Goal: Task Accomplishment & Management: Manage account settings

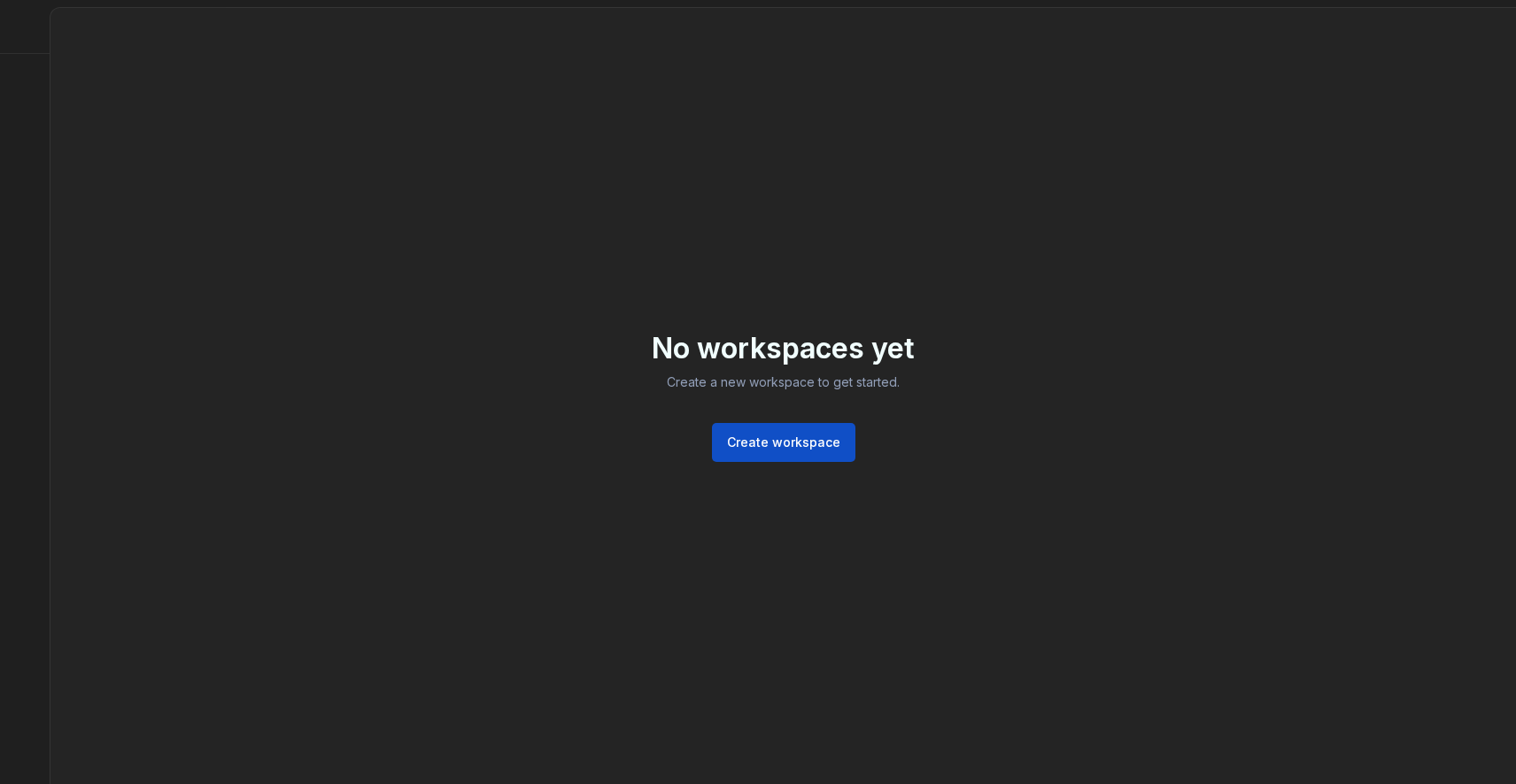
click at [541, 260] on div "No workspaces yet Create a new workspace to get started. Create workspace" at bounding box center [783, 396] width 1466 height 776
click at [20, 67] on div at bounding box center [24, 396] width 49 height 777
drag, startPoint x: 742, startPoint y: 431, endPoint x: 609, endPoint y: 351, distance: 155.2
click at [611, 352] on div "No workspaces yet Create a new workspace to get started. Create workspace" at bounding box center [783, 396] width 1466 height 776
click at [611, 337] on div "No workspaces yet Create a new workspace to get started. Create workspace" at bounding box center [783, 396] width 1466 height 776
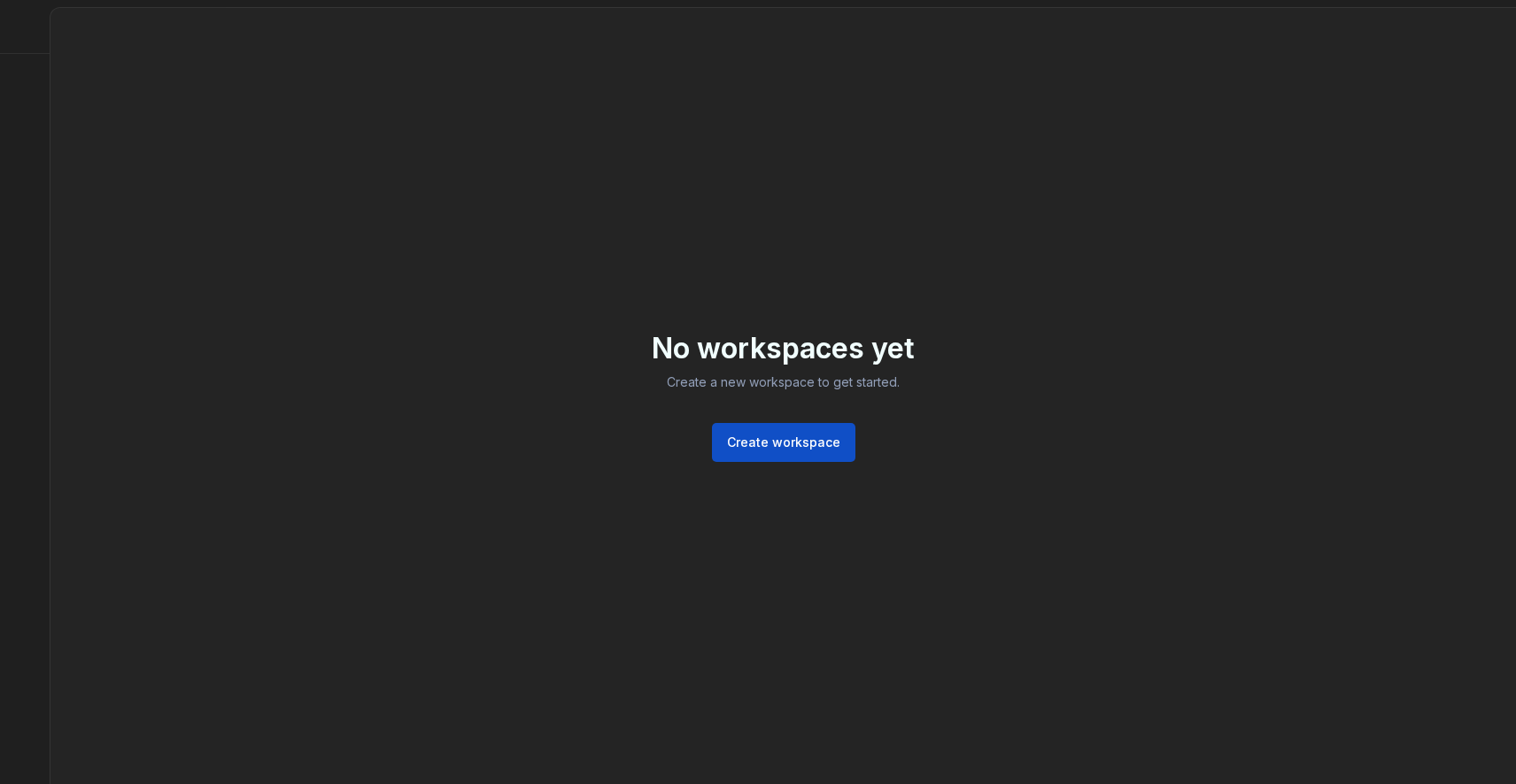
click at [112, 34] on div "No workspaces yet Create a new workspace to get started. Create workspace" at bounding box center [783, 396] width 1466 height 776
click at [42, 82] on div at bounding box center [24, 396] width 49 height 777
click at [170, 86] on div "No workspaces yet Create a new workspace to get started. Create workspace" at bounding box center [783, 396] width 1466 height 776
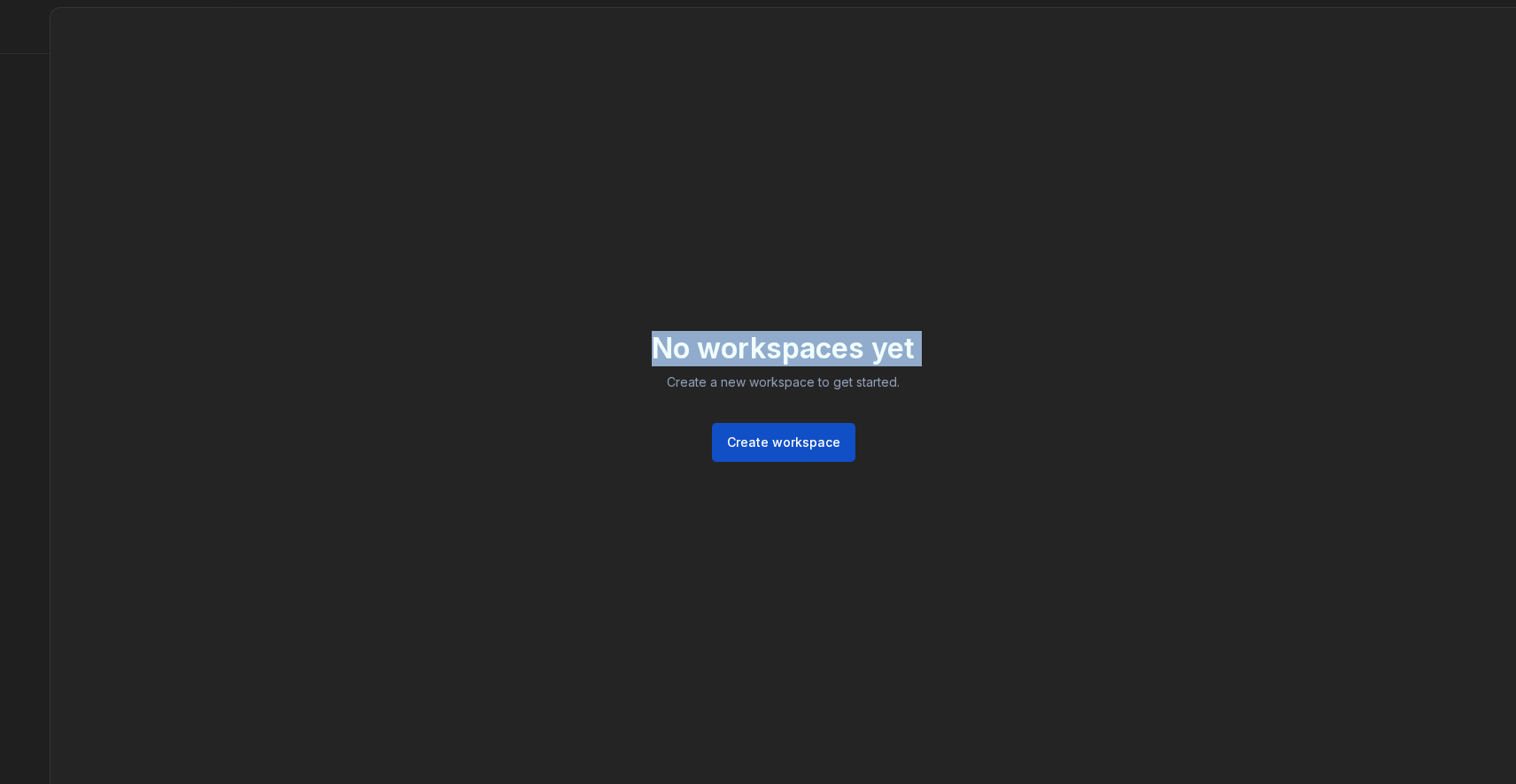
click at [170, 86] on div "No workspaces yet Create a new workspace to get started. Create workspace" at bounding box center [783, 396] width 1466 height 776
click at [430, 242] on div "No workspaces yet Create a new workspace to get started. Create workspace" at bounding box center [783, 396] width 1466 height 776
click at [893, 142] on div "No workspaces yet Create a new workspace to get started. Create workspace" at bounding box center [783, 396] width 1466 height 776
click at [707, 440] on div "No workspaces yet Create a new workspace to get started. Create workspace" at bounding box center [783, 396] width 263 height 131
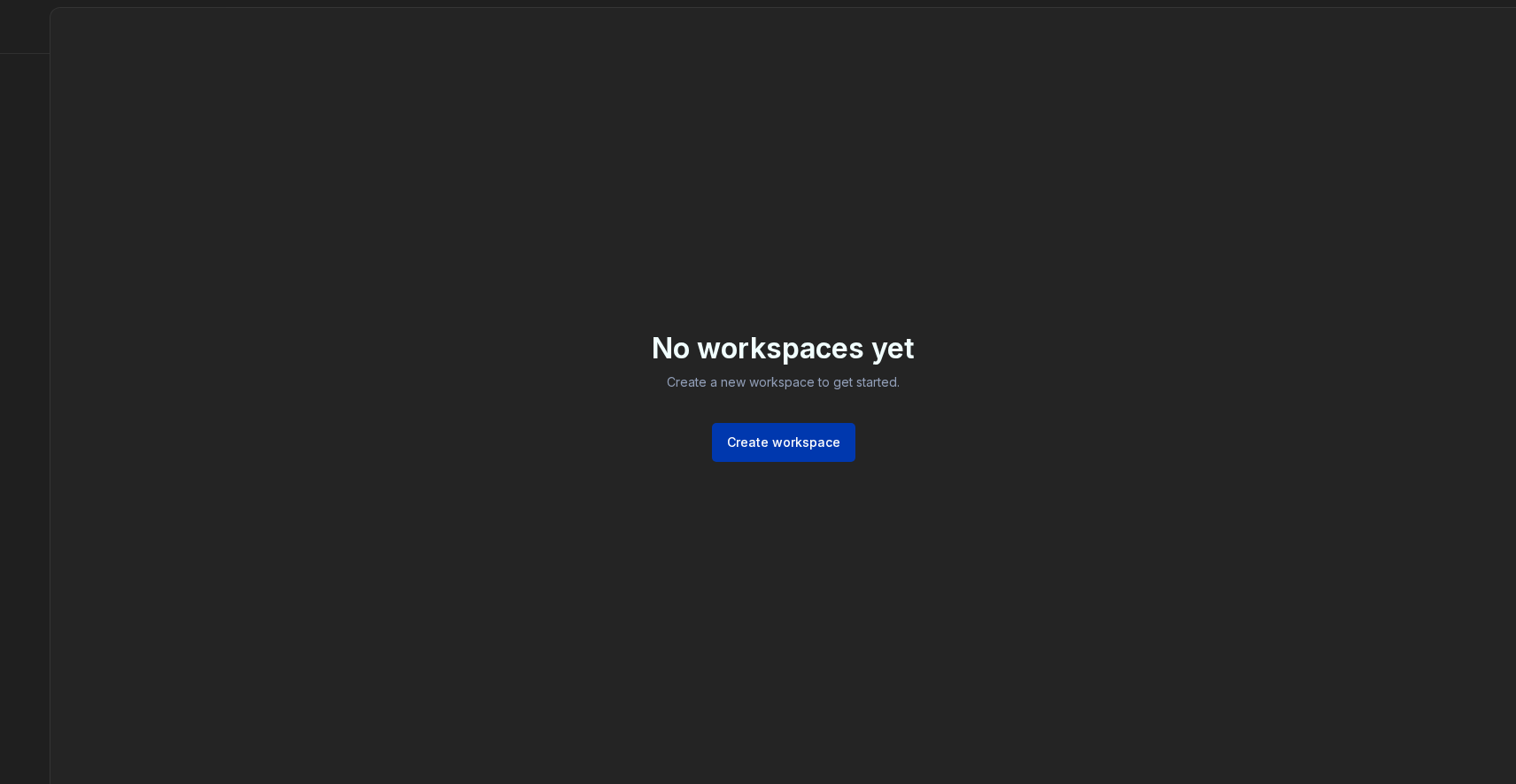
click at [754, 440] on span "Create workspace" at bounding box center [784, 442] width 113 height 18
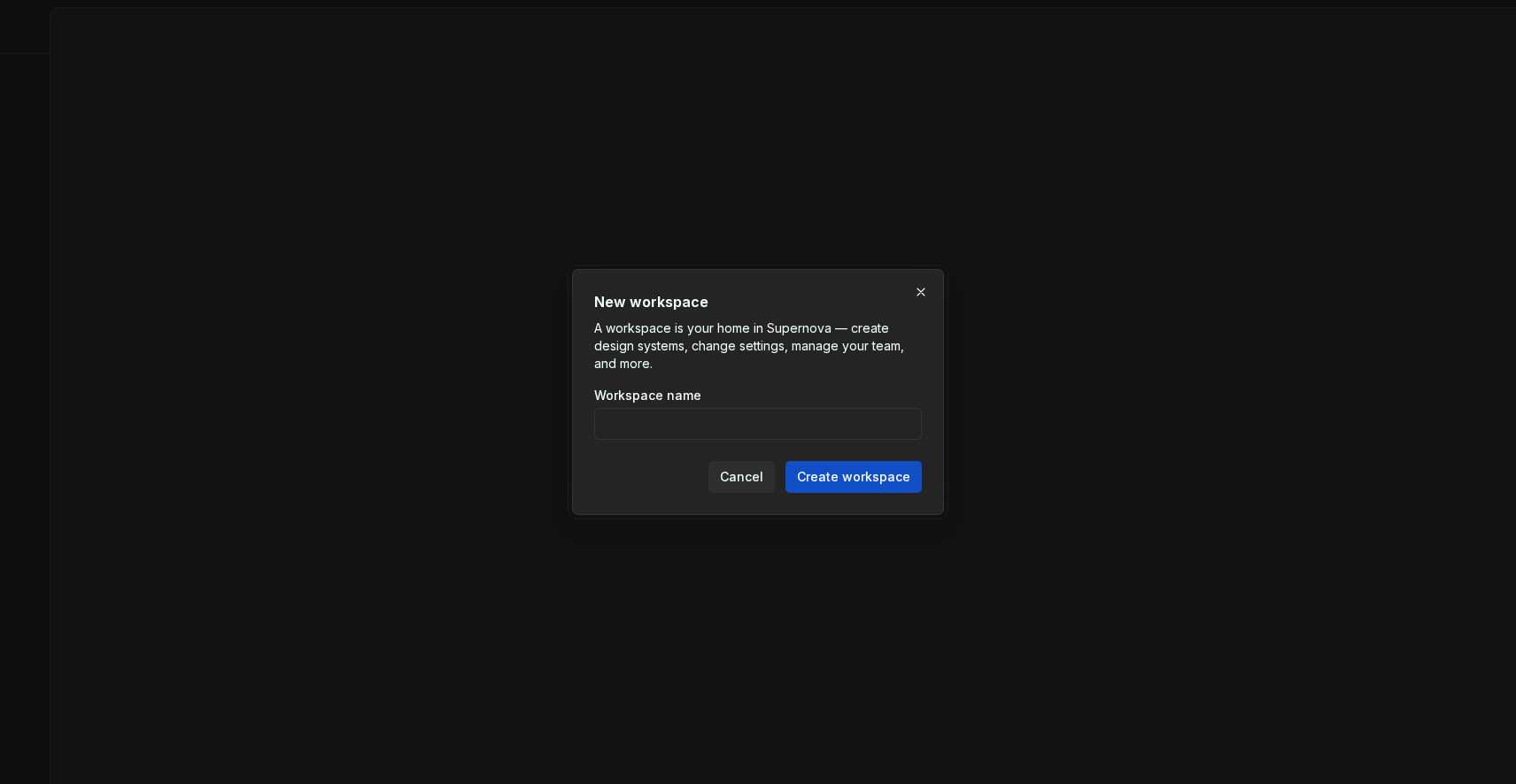
click at [747, 458] on div "Cancel Create workspace" at bounding box center [758, 474] width 327 height 39
click at [746, 481] on span "Cancel" at bounding box center [741, 477] width 44 height 18
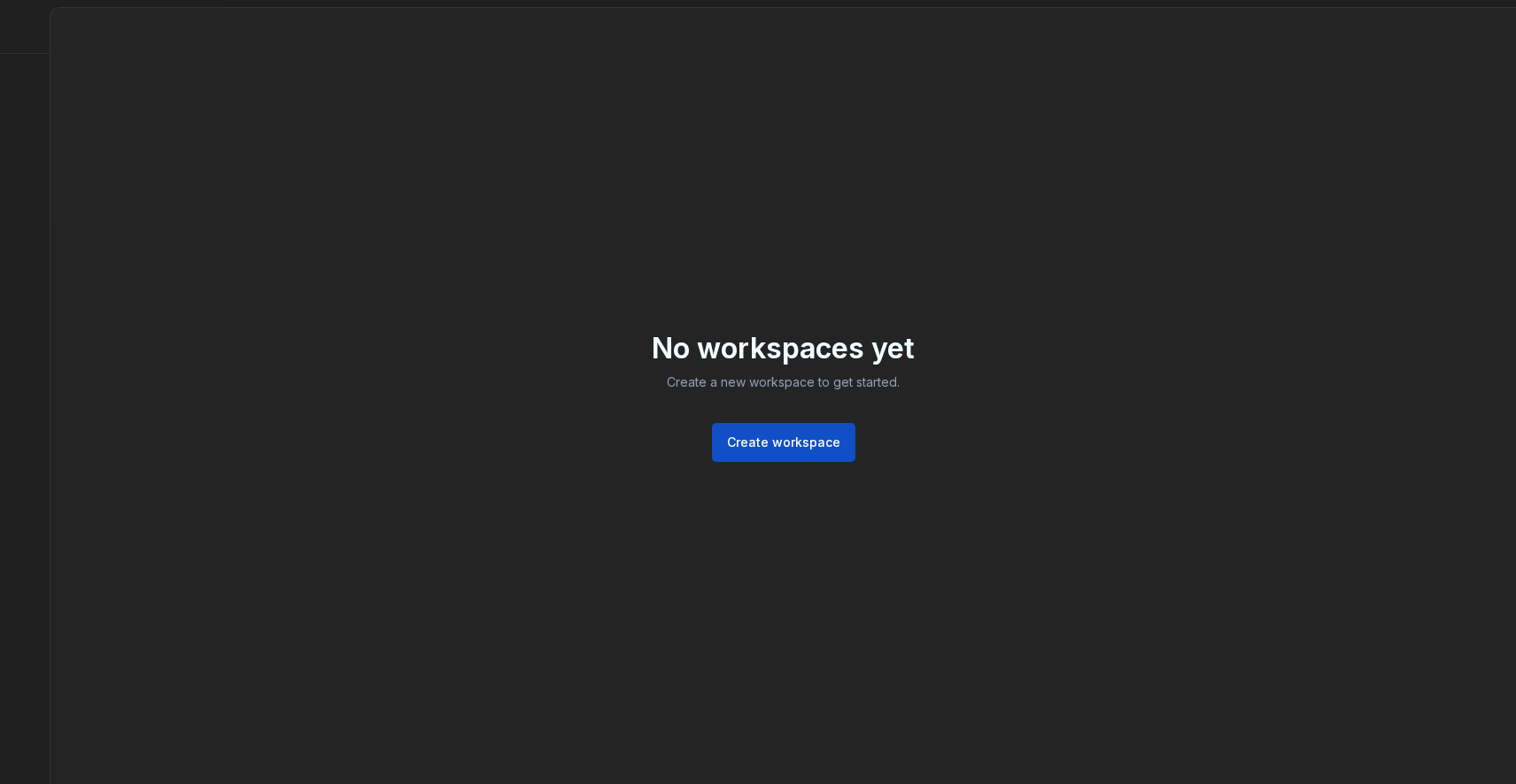
click at [690, 320] on div "No workspaces yet Create a new workspace to get started. Create workspace" at bounding box center [783, 396] width 1466 height 776
